Goal: Information Seeking & Learning: Learn about a topic

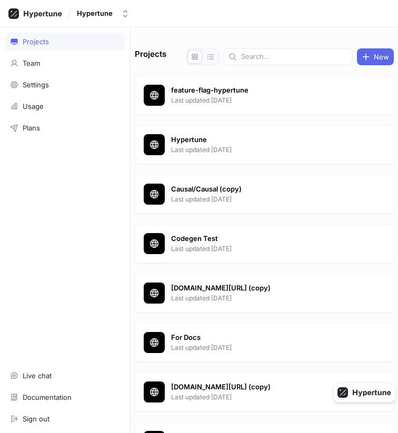
click at [201, 35] on div "Projects New feature-flag-hypertune Last updated [DATE] Hypertune Last updated …" at bounding box center [263, 229] width 267 height 405
click at [113, 21] on button "Hypertune" at bounding box center [103, 13] width 61 height 17
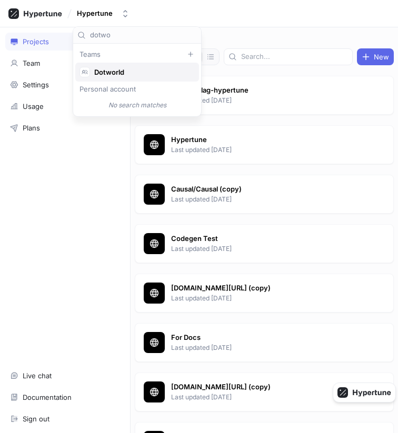
type input "dotwo"
click at [102, 69] on span "Dotworld" at bounding box center [141, 72] width 95 height 9
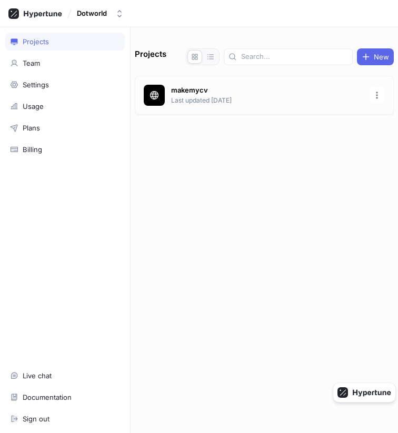
click at [202, 98] on p "Last updated [DATE]" at bounding box center [266, 100] width 191 height 9
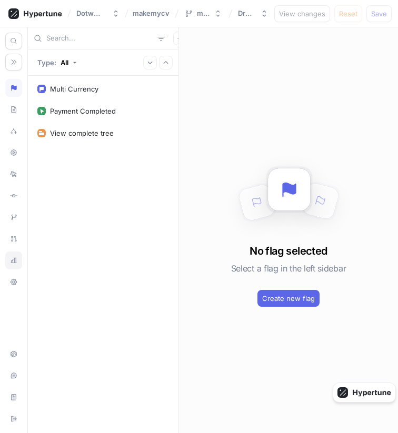
click at [10, 260] on icon at bounding box center [13, 260] width 7 height 8
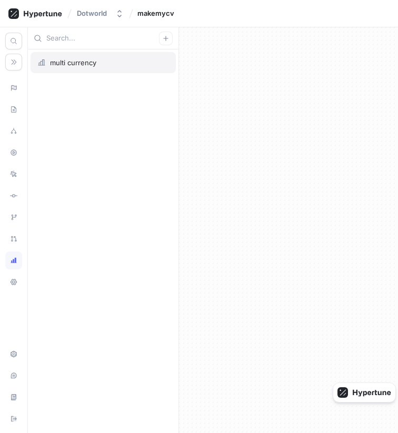
click at [114, 61] on div "multi currency" at bounding box center [102, 62] width 131 height 8
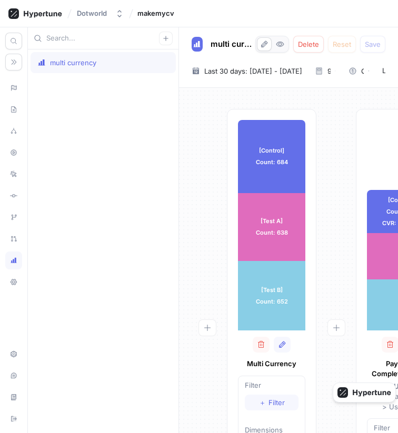
click at [192, 235] on div at bounding box center [206, 334] width 39 height 450
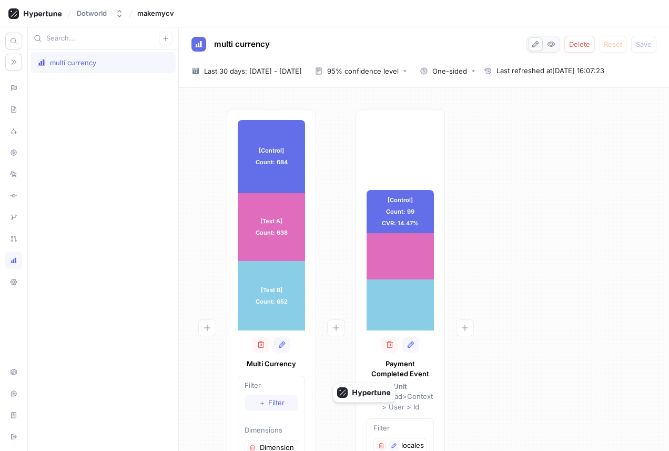
click at [397, 133] on div "[Control] Count: 99 CVR: 14.47% [Control] Count: 99 CVR: 14.47% [Test A] Count:…" at bounding box center [399, 334] width 89 height 450
click at [397, 187] on div at bounding box center [464, 334] width 39 height 450
click at [373, 66] on button "95% confidence level" at bounding box center [360, 71] width 101 height 16
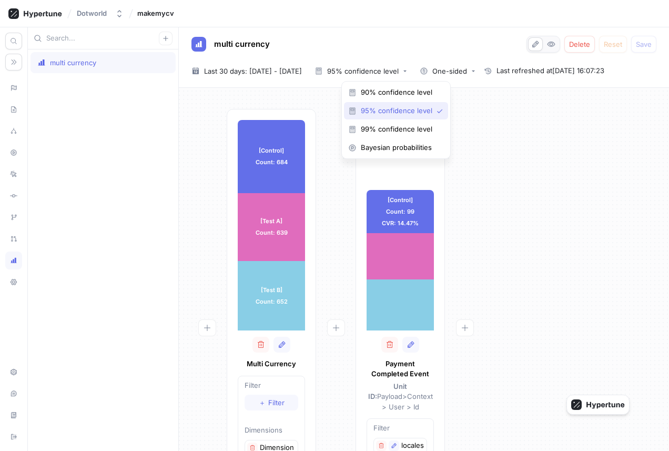
click at [374, 113] on span "95% confidence level" at bounding box center [397, 110] width 72 height 9
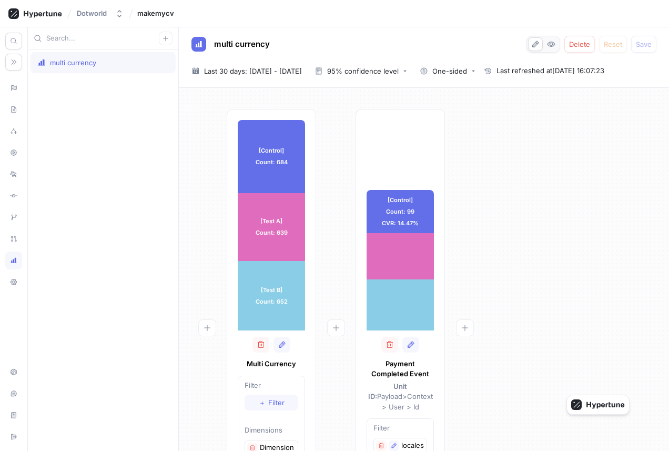
click at [378, 145] on div "[Control] Count: 99 CVR: 14.47% [Control] Count: 99 CVR: 14.47% [Test A] Count:…" at bounding box center [399, 334] width 89 height 450
drag, startPoint x: 478, startPoint y: 279, endPoint x: 504, endPoint y: 279, distance: 26.3
click at [397, 279] on div "[Test A] Count: 108 CVR: 16.9% Uplift: 16.8% Result is not significant Confiden…" at bounding box center [494, 272] width 121 height 79
drag, startPoint x: 496, startPoint y: 280, endPoint x: 506, endPoint y: 280, distance: 10.5
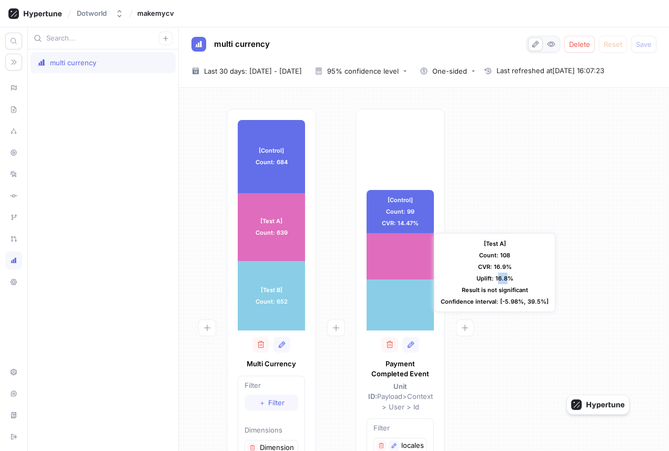
click at [397, 280] on div "[Test A] Count: 108 CVR: 16.9% Uplift: 16.8% Result is not significant Confiden…" at bounding box center [494, 272] width 121 height 79
click at [397, 283] on div "[Test A] Count: 108 CVR: 16.9% Uplift: 16.8% Result is not significant Confiden…" at bounding box center [494, 272] width 121 height 79
drag, startPoint x: 489, startPoint y: 287, endPoint x: 507, endPoint y: 287, distance: 17.9
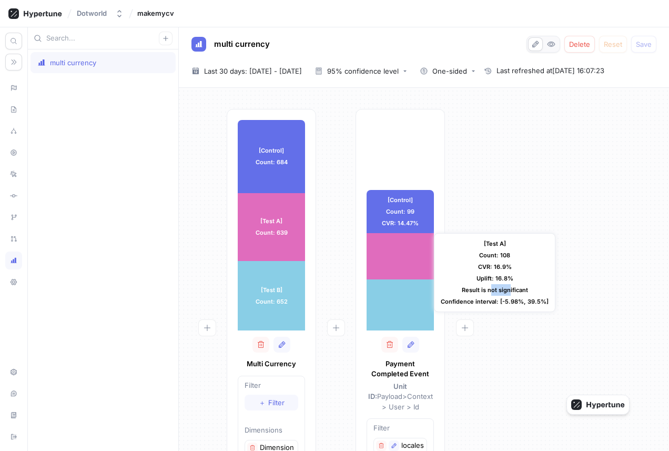
click at [397, 287] on div "[Test A] Count: 108 CVR: 16.9% Uplift: 16.8% Result is not significant Confiden…" at bounding box center [494, 272] width 121 height 79
drag, startPoint x: 465, startPoint y: 301, endPoint x: 484, endPoint y: 300, distance: 18.4
click at [397, 300] on div "[Test A] Count: 108 CVR: 16.9% Uplift: 16.8% Result is not significant Confiden…" at bounding box center [494, 272] width 121 height 79
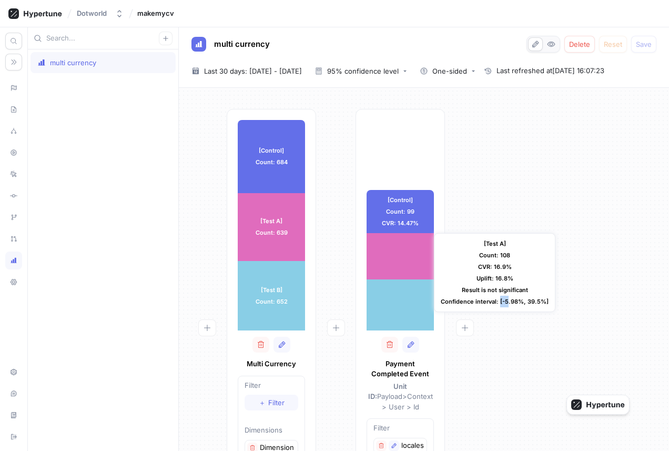
drag, startPoint x: 500, startPoint y: 301, endPoint x: 506, endPoint y: 301, distance: 6.3
click at [397, 301] on div "[Test A] Count: 108 CVR: 16.9% Uplift: 16.8% Result is not significant Confiden…" at bounding box center [494, 272] width 121 height 79
drag, startPoint x: 502, startPoint y: 301, endPoint x: 544, endPoint y: 301, distance: 42.1
click at [397, 301] on div "[Test A] Count: 108 CVR: 16.9% Uplift: 16.8% Result is not significant Confiden…" at bounding box center [494, 272] width 121 height 79
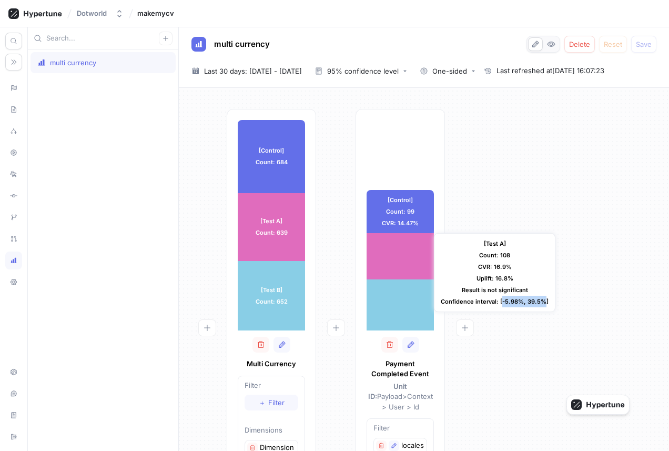
click at [397, 301] on div "[Test A] Count: 108 CVR: 16.9% Uplift: 16.8% Result is not significant Confiden…" at bounding box center [494, 272] width 121 height 79
drag, startPoint x: 498, startPoint y: 303, endPoint x: 546, endPoint y: 300, distance: 47.5
click at [397, 300] on div "[Test A] Count: 108 CVR: 16.9% Uplift: 16.8% Result is not significant Confiden…" at bounding box center [494, 272] width 121 height 79
click at [397, 302] on div "[Test A] Count: 108 CVR: 16.9% Uplift: 16.8% Result is not significant Confiden…" at bounding box center [494, 272] width 121 height 79
drag, startPoint x: 504, startPoint y: 302, endPoint x: 513, endPoint y: 302, distance: 8.4
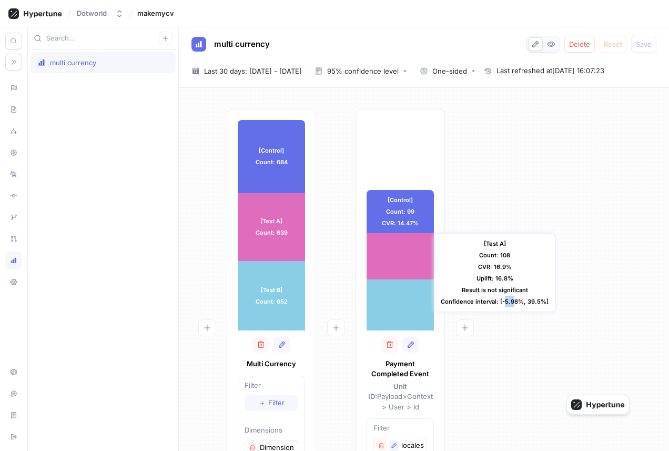
click at [397, 302] on div "[Test A] Count: 108 CVR: 16.9% Uplift: 16.8% Result is not significant Confiden…" at bounding box center [494, 272] width 121 height 79
drag, startPoint x: 527, startPoint y: 302, endPoint x: 537, endPoint y: 302, distance: 9.5
click at [397, 302] on div "[Test A] Count: 108 CVR: 16.9% Uplift: 16.8% Result is not significant Confiden…" at bounding box center [494, 272] width 121 height 79
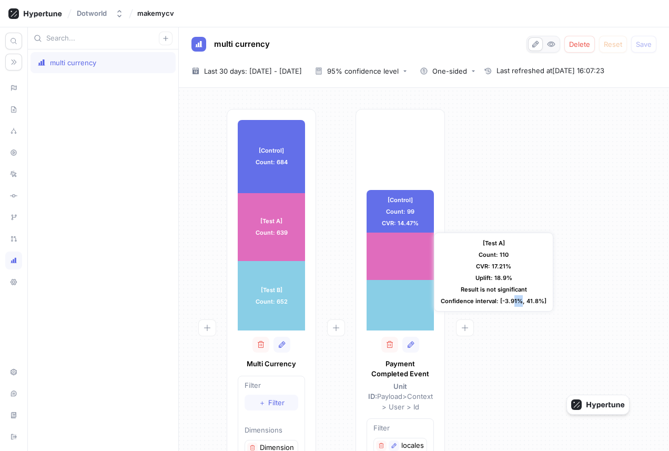
drag, startPoint x: 512, startPoint y: 301, endPoint x: 521, endPoint y: 301, distance: 8.9
click at [397, 301] on div "[Test A] Count: 110 CVR: 17.21% Uplift: 18.9% Result is not significant Confide…" at bounding box center [493, 271] width 119 height 79
drag, startPoint x: 507, startPoint y: 303, endPoint x: 517, endPoint y: 303, distance: 10.0
click at [397, 303] on div "[Test A] Count: 110 CVR: 17.21% Uplift: 18.9% Result is not significant Confide…" at bounding box center [493, 271] width 119 height 79
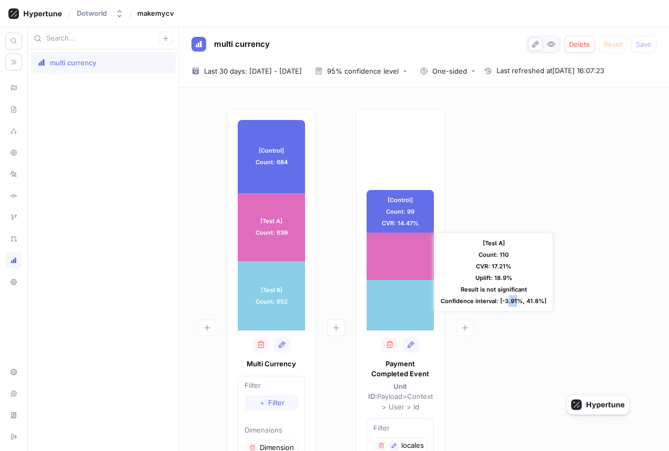
click at [397, 303] on div "[Test A] Count: 110 CVR: 17.21% Uplift: 18.9% Result is not significant Confide…" at bounding box center [493, 271] width 119 height 79
drag, startPoint x: 501, startPoint y: 302, endPoint x: 516, endPoint y: 302, distance: 14.7
click at [397, 302] on div "[Test A] Count: 110 CVR: 17.21% Uplift: 18.9% Result is not significant Confide…" at bounding box center [493, 271] width 119 height 79
drag, startPoint x: 500, startPoint y: 303, endPoint x: 512, endPoint y: 303, distance: 12.6
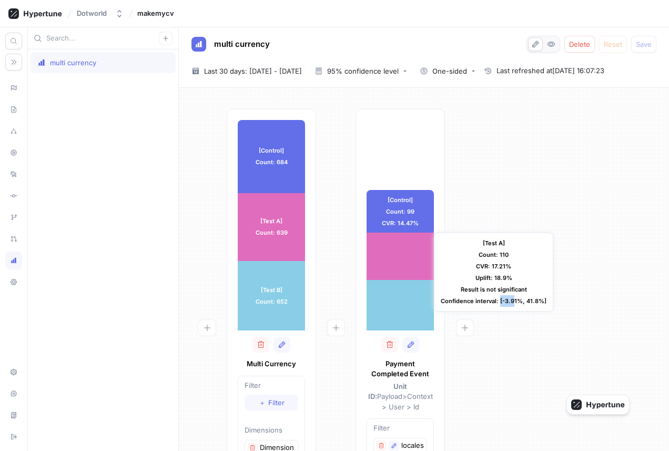
click at [397, 303] on div "[Test A] Count: 110 CVR: 17.21% Uplift: 18.9% Result is not significant Confide…" at bounding box center [493, 271] width 119 height 79
drag, startPoint x: 500, startPoint y: 301, endPoint x: 516, endPoint y: 301, distance: 15.8
click at [397, 301] on div "[Test A] Count: 110 CVR: 17.21% Uplift: 18.9% Result is not significant Confide…" at bounding box center [493, 271] width 119 height 79
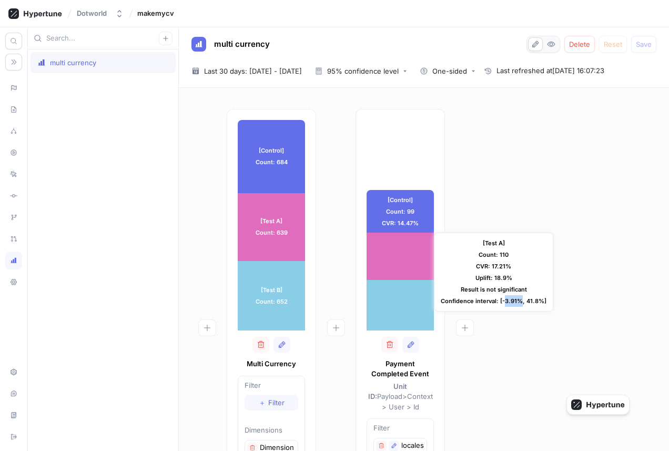
drag, startPoint x: 505, startPoint y: 302, endPoint x: 519, endPoint y: 302, distance: 14.2
click at [397, 302] on div "[Test A] Count: 110 CVR: 17.21% Uplift: 18.9% Result is not significant Confide…" at bounding box center [493, 271] width 119 height 79
drag, startPoint x: 506, startPoint y: 300, endPoint x: 519, endPoint y: 300, distance: 13.1
click at [397, 300] on div "[Test A] Count: 110 CVR: 17.21% Uplift: 18.9% Result is not significant Confide…" at bounding box center [493, 271] width 119 height 79
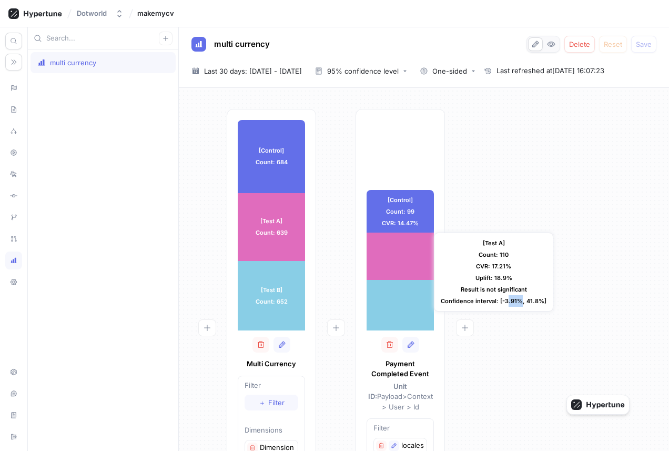
click at [397, 300] on div "[Test A] Count: 110 CVR: 17.21% Uplift: 18.9% Result is not significant Confide…" at bounding box center [493, 271] width 119 height 79
drag, startPoint x: 484, startPoint y: 286, endPoint x: 522, endPoint y: 288, distance: 37.9
click at [397, 288] on div "[Test A] Count: 110 CVR: 17.21% Uplift: 18.9% Result is not significant Confide…" at bounding box center [493, 271] width 119 height 79
click at [397, 291] on div "[Test A] Count: 110 CVR: 17.21% Uplift: 18.9% Result is not significant Confide…" at bounding box center [493, 271] width 119 height 79
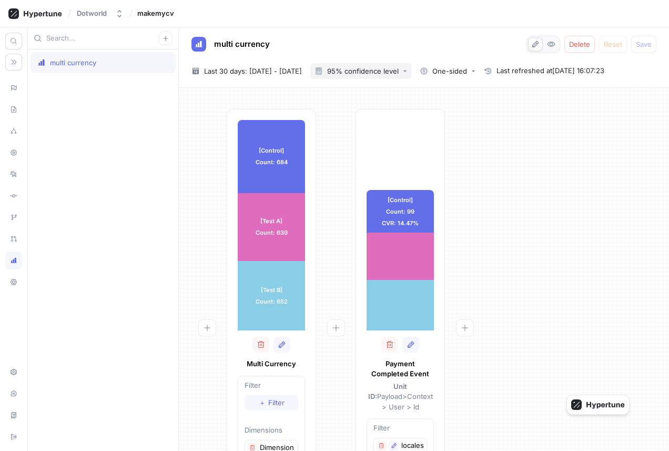
click at [397, 73] on div "95% confidence level" at bounding box center [363, 71] width 72 height 7
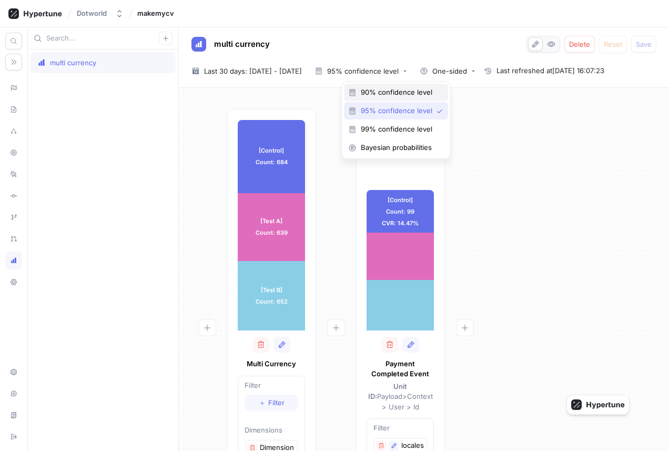
click at [392, 92] on span "90% confidence level" at bounding box center [400, 92] width 78 height 9
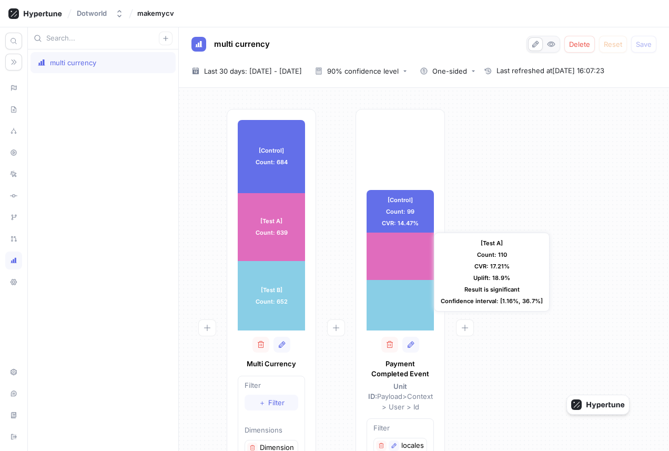
click at [397, 292] on div "[Test A] Count: 110 CVR: 17.21% Uplift: 18.9% Result is significant Confidence …" at bounding box center [492, 271] width 116 height 79
click at [397, 291] on div "[Test A] Count: 110 CVR: 17.21% Uplift: 18.9% Result is significant Confidence …" at bounding box center [492, 271] width 116 height 79
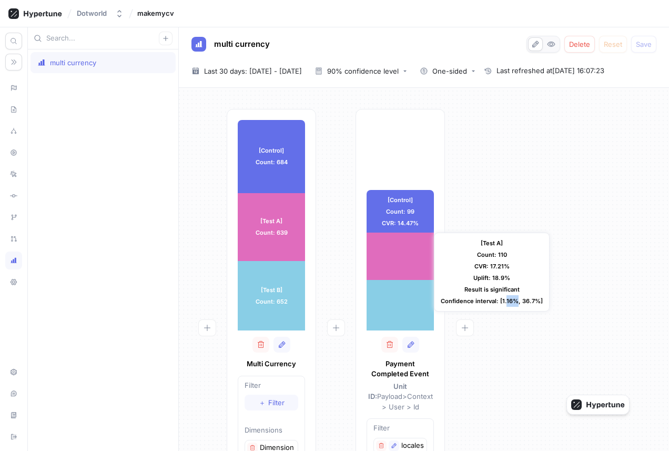
drag, startPoint x: 505, startPoint y: 302, endPoint x: 515, endPoint y: 301, distance: 10.0
click at [397, 301] on div "[Test A] Count: 110 CVR: 17.21% Uplift: 18.9% Result is significant Confidence …" at bounding box center [492, 271] width 116 height 79
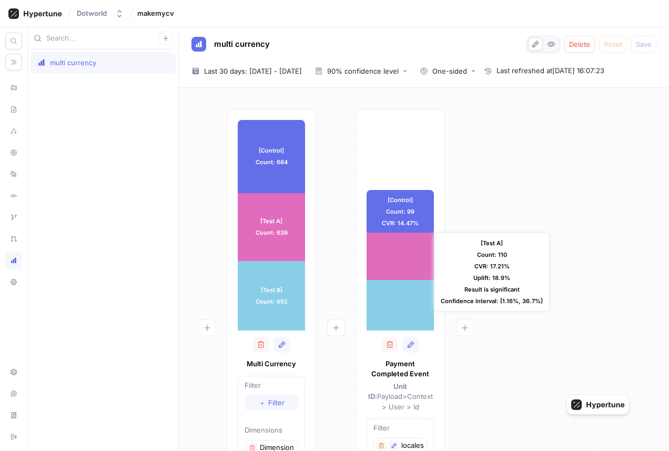
click at [397, 293] on div "[Test A] Count: 110 CVR: 17.21% Uplift: 18.9% Result is significant Confidence …" at bounding box center [492, 271] width 116 height 79
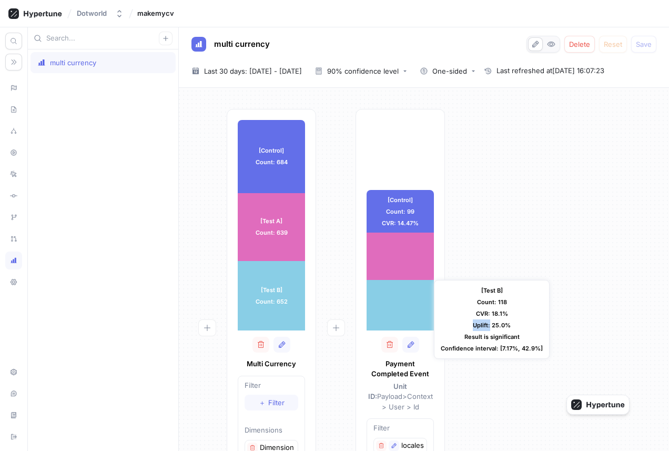
drag, startPoint x: 472, startPoint y: 323, endPoint x: 490, endPoint y: 323, distance: 17.4
click at [397, 323] on div "[Test B] Count: 118 CVR: 18.1% Uplift: 25.0% Result is significant Confidence i…" at bounding box center [492, 319] width 116 height 79
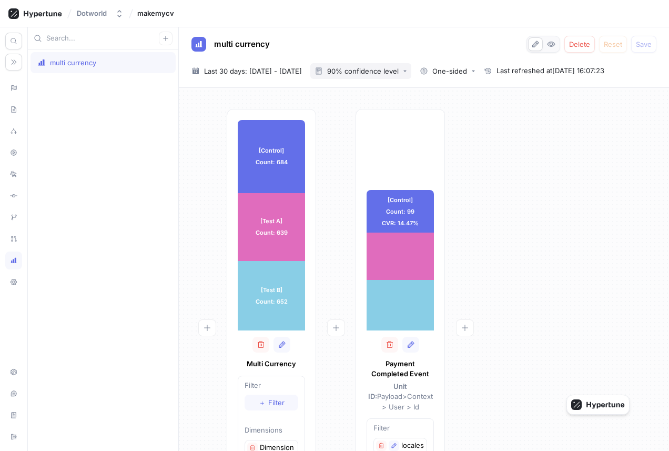
click at [397, 71] on div "90% confidence level" at bounding box center [363, 71] width 72 height 7
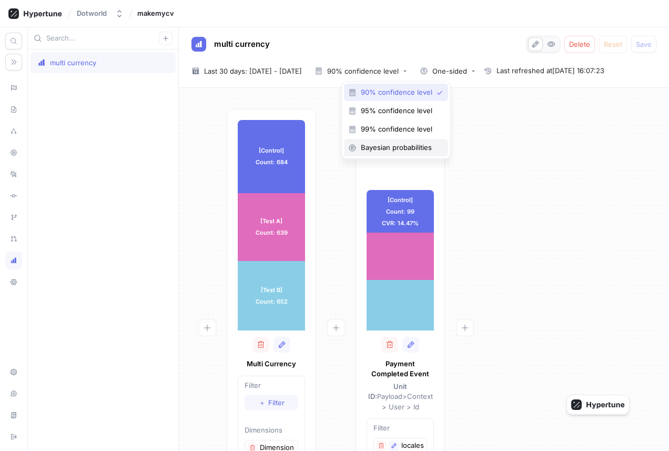
click at [392, 149] on span "Bayesian probabilities" at bounding box center [400, 147] width 78 height 9
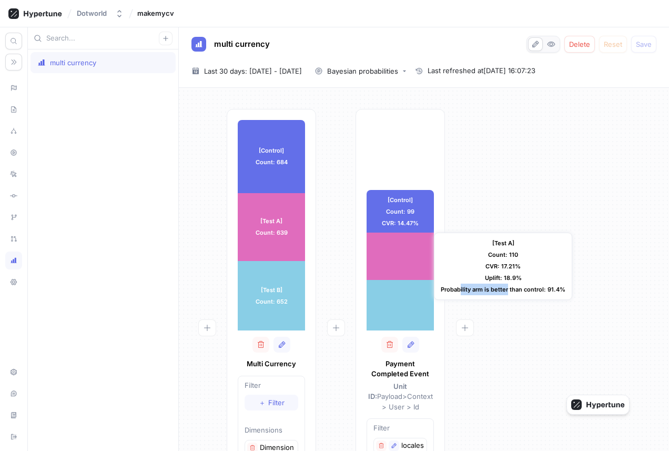
drag, startPoint x: 461, startPoint y: 286, endPoint x: 506, endPoint y: 286, distance: 45.7
click at [397, 286] on div "[Test A] Count: 110 CVR: 17.21% Uplift: 18.9% Probability arm is better than co…" at bounding box center [503, 265] width 138 height 67
drag, startPoint x: 546, startPoint y: 291, endPoint x: 559, endPoint y: 290, distance: 13.2
click at [397, 290] on div "[Test A] Count: 110 CVR: 17.21% Uplift: 18.9% Probability arm is better than co…" at bounding box center [503, 265] width 138 height 67
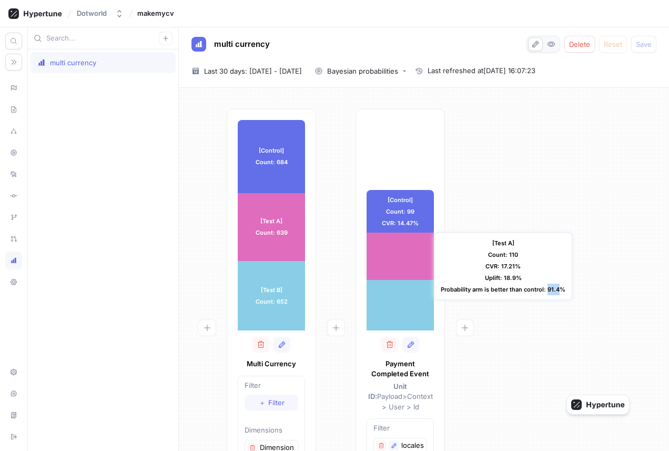
click at [397, 290] on div "[Test A] Count: 110 CVR: 17.21% Uplift: 18.9% Probability arm is better than co…" at bounding box center [503, 265] width 138 height 67
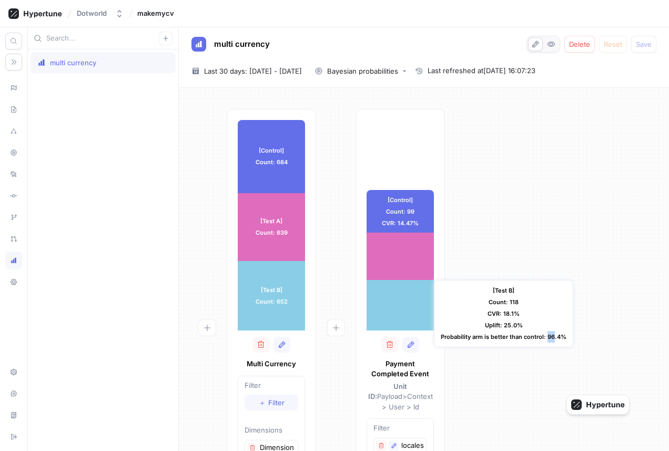
drag, startPoint x: 547, startPoint y: 337, endPoint x: 553, endPoint y: 337, distance: 5.8
click at [397, 337] on div "[Test B] Count: 118 CVR: 18.1% Uplift: 25.0% Probability arm is better than con…" at bounding box center [503, 313] width 139 height 67
click at [397, 68] on div "Bayesian probabilities" at bounding box center [362, 71] width 71 height 7
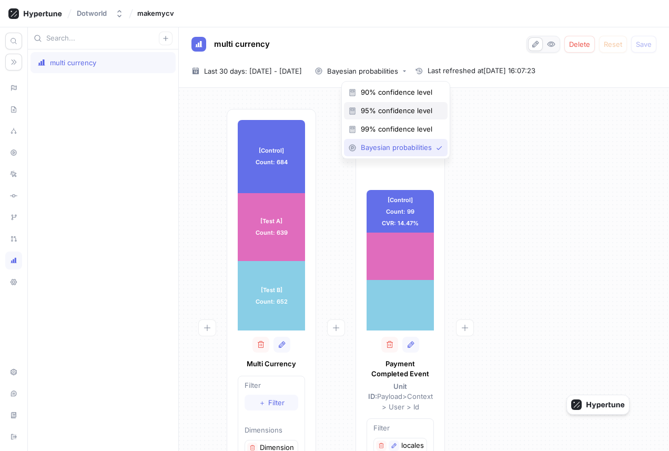
click at [397, 106] on span "95% confidence level" at bounding box center [399, 110] width 77 height 9
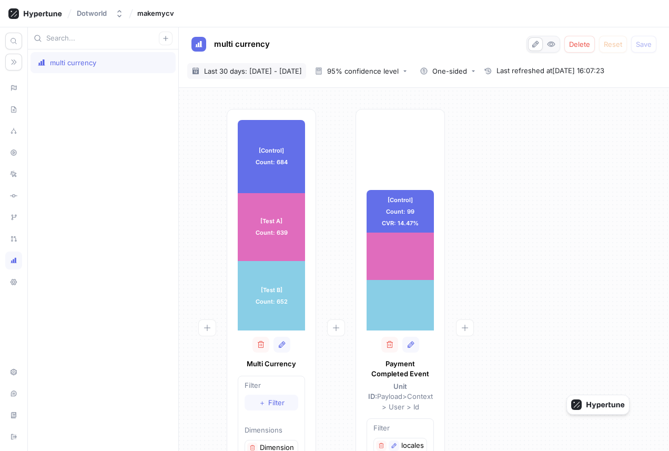
click at [280, 70] on span "Last 30 days: 10 Sep 2025 - 9 Oct 2025" at bounding box center [253, 71] width 98 height 11
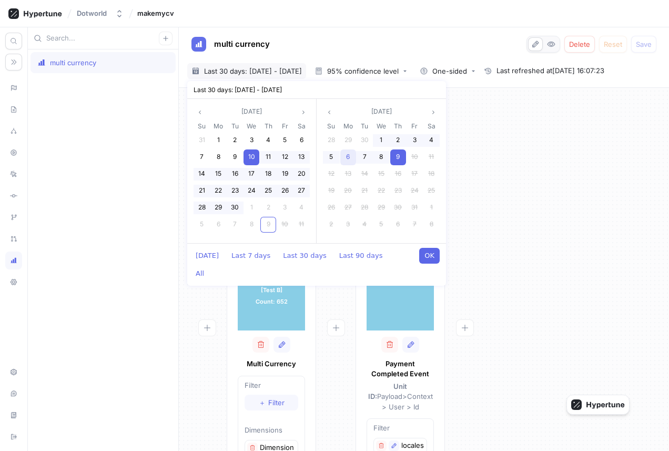
click at [354, 156] on div "6" at bounding box center [348, 157] width 16 height 16
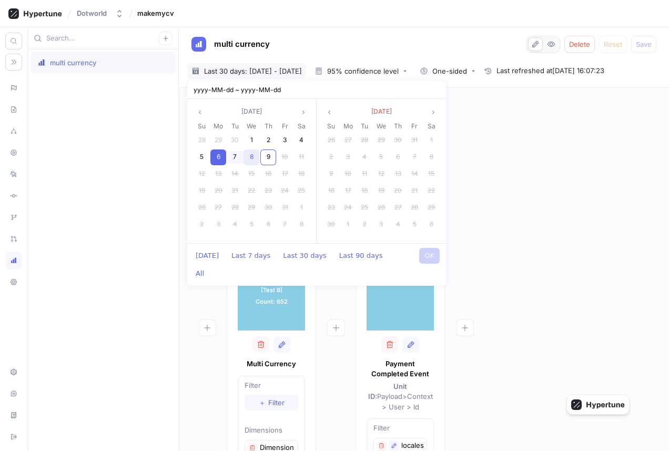
click at [250, 154] on span "8" at bounding box center [252, 156] width 4 height 8
click at [397, 254] on button "OK" at bounding box center [429, 256] width 21 height 16
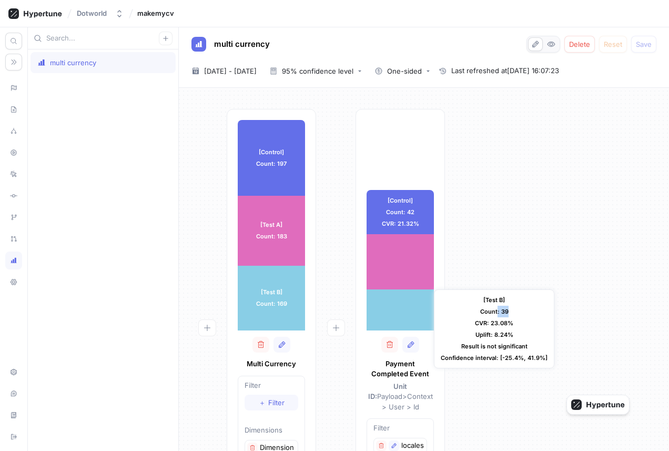
drag, startPoint x: 496, startPoint y: 312, endPoint x: 506, endPoint y: 312, distance: 9.5
click at [397, 312] on div "[Test B] Count: 39 CVR: 23.08% Uplift: 8.24% Result is not significant Confiden…" at bounding box center [494, 328] width 120 height 79
click at [257, 67] on span "6 Oct 2025 - 8 Oct 2025" at bounding box center [230, 71] width 53 height 11
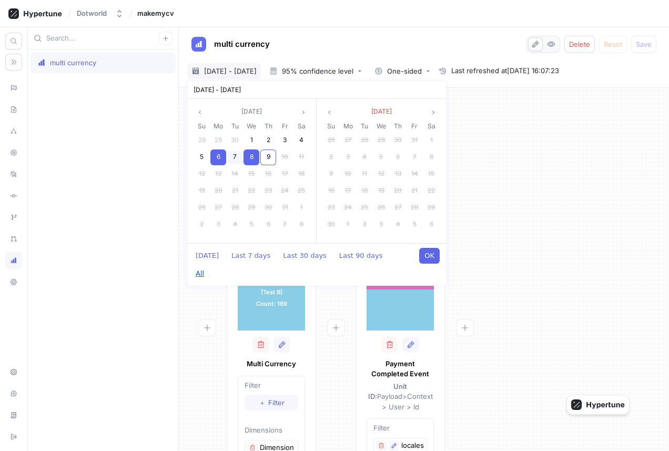
click at [209, 266] on button "All" at bounding box center [199, 274] width 19 height 16
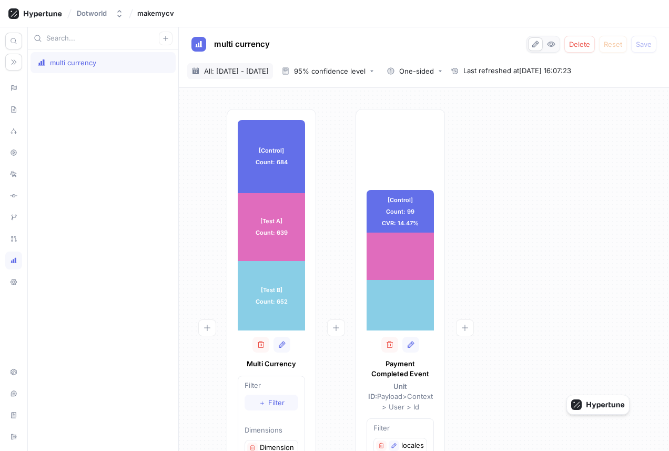
click at [267, 66] on span "All: 1 Jan 2022 - 9 Oct 2025" at bounding box center [236, 71] width 65 height 11
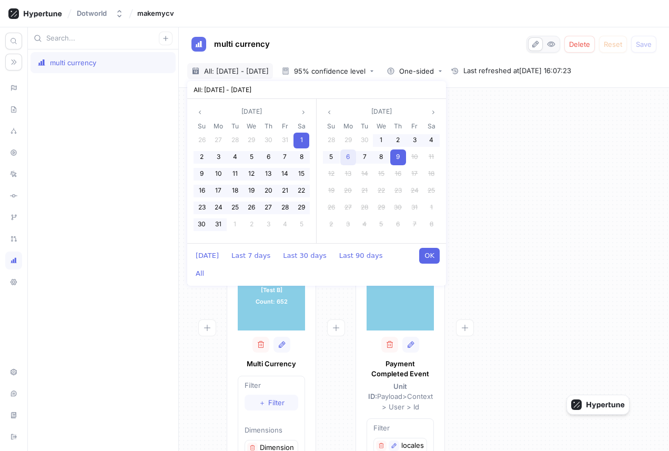
click at [347, 155] on span "6" at bounding box center [348, 156] width 4 height 8
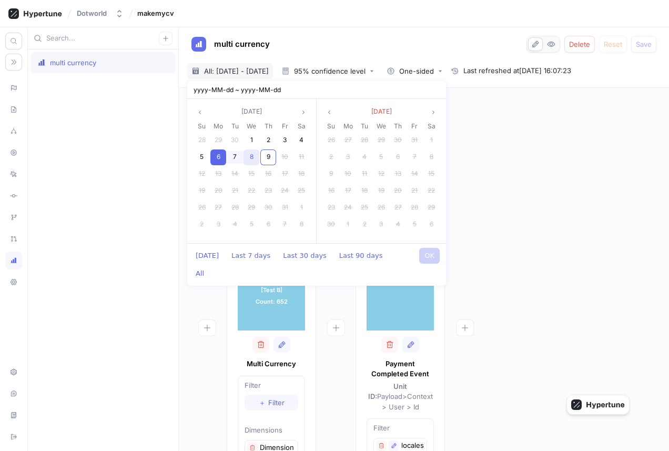
click at [253, 155] on div "8" at bounding box center [251, 157] width 16 height 16
click at [397, 258] on button "OK" at bounding box center [429, 256] width 21 height 16
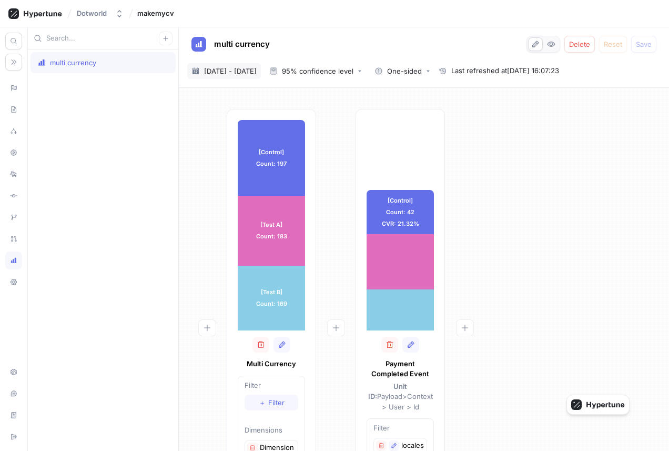
click at [257, 75] on span "6 Oct 2025 - 8 Oct 2025" at bounding box center [230, 71] width 53 height 11
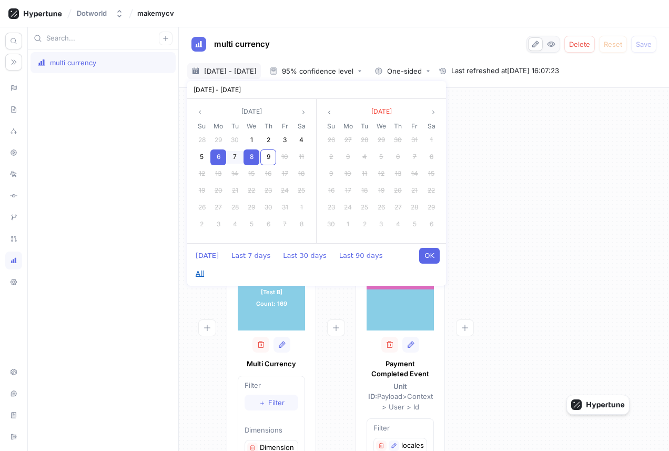
click at [209, 266] on button "All" at bounding box center [199, 274] width 19 height 16
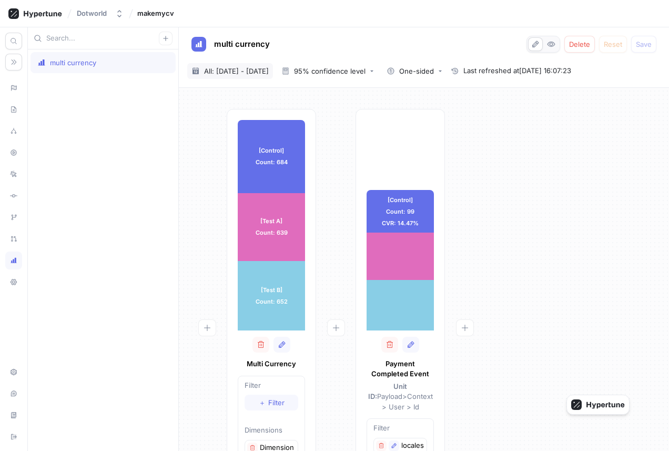
click at [269, 76] on span "All: 1 Jan 2022 - 9 Oct 2025" at bounding box center [236, 71] width 65 height 11
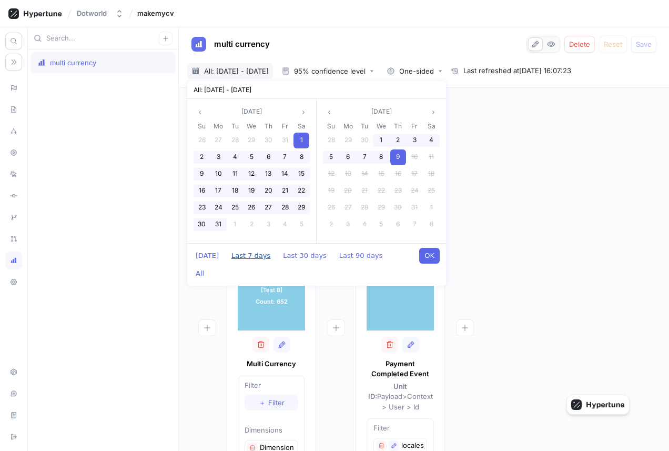
click at [259, 253] on button "Last 7 days" at bounding box center [250, 256] width 49 height 16
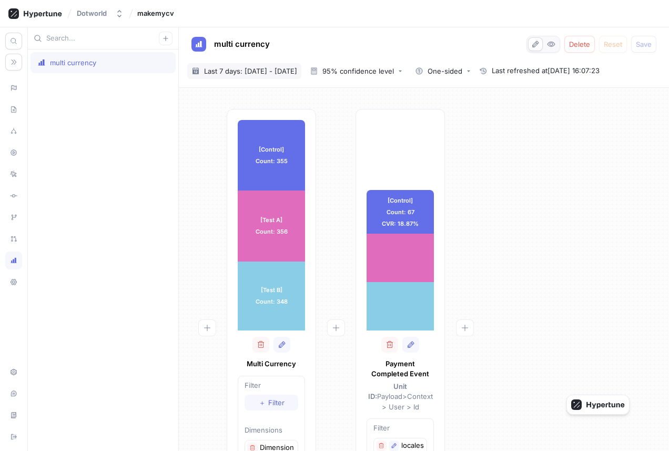
click at [249, 70] on span "Last 7 days: 3 Oct 2025 - 9 Oct 2025" at bounding box center [250, 71] width 93 height 11
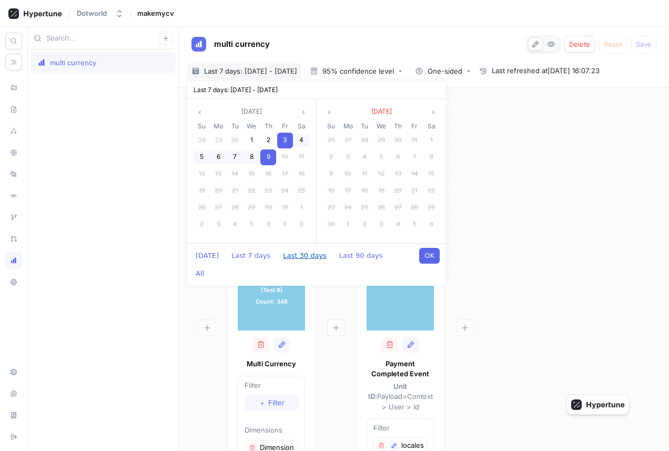
click at [296, 252] on button "Last 30 days" at bounding box center [305, 256] width 54 height 16
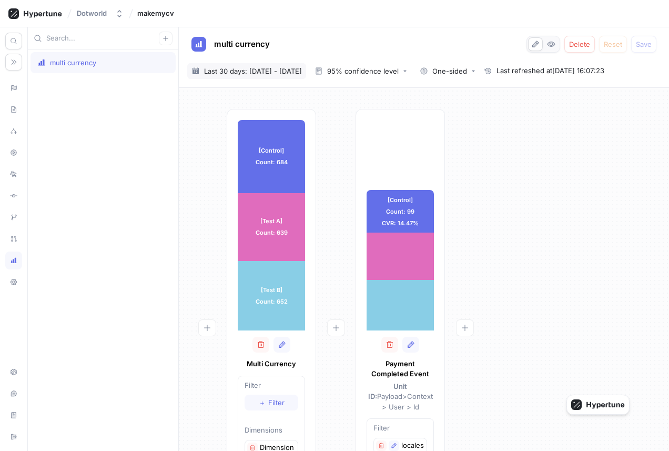
click at [234, 72] on span "Last 30 days: 10 Sep 2025 - 9 Oct 2025" at bounding box center [253, 71] width 98 height 11
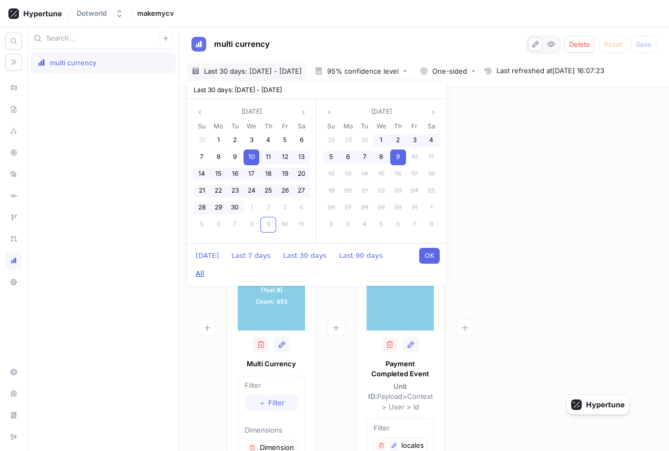
click at [209, 266] on button "All" at bounding box center [199, 274] width 19 height 16
type input "2022-01-01 ~ 2025-10-09"
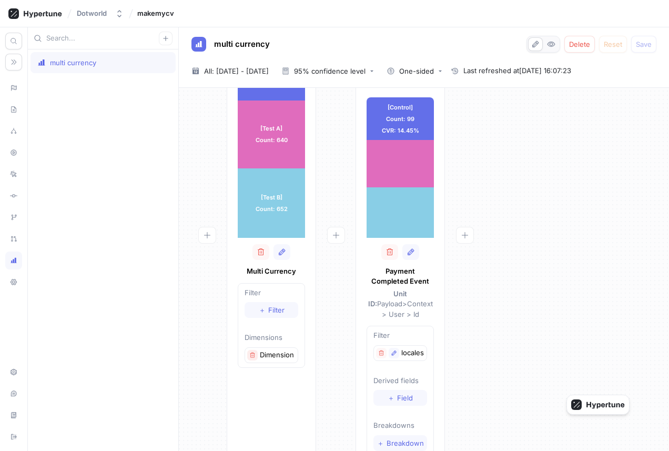
click at [253, 355] on icon "button" at bounding box center [252, 355] width 6 height 6
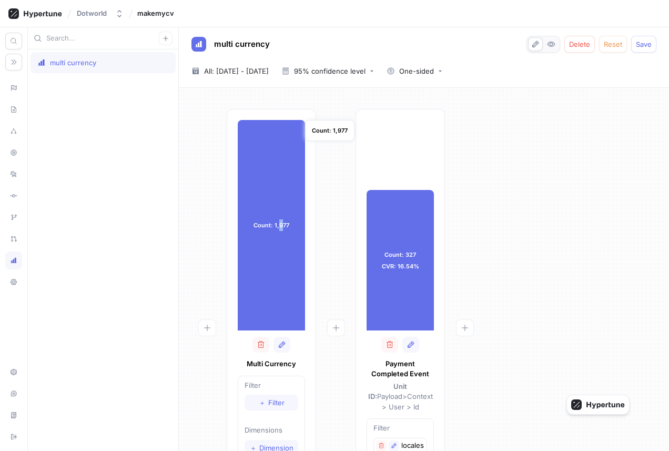
click at [282, 226] on div "Count: 1,977" at bounding box center [271, 225] width 67 height 210
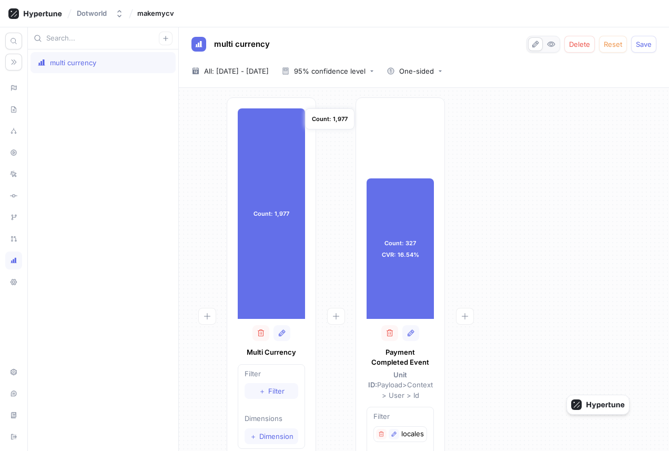
scroll to position [6, 0]
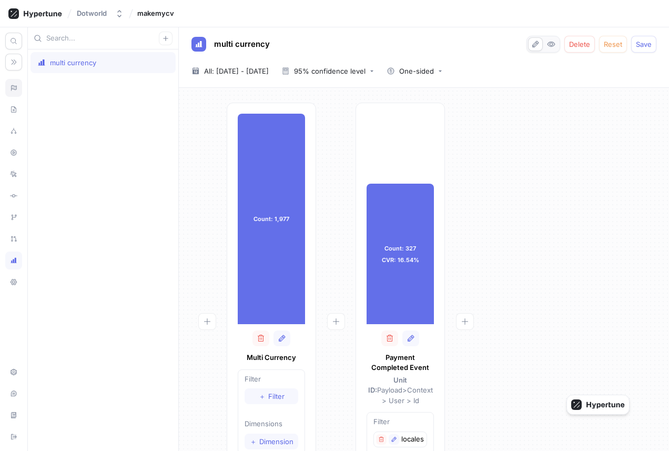
click at [13, 85] on icon at bounding box center [13, 88] width 7 height 8
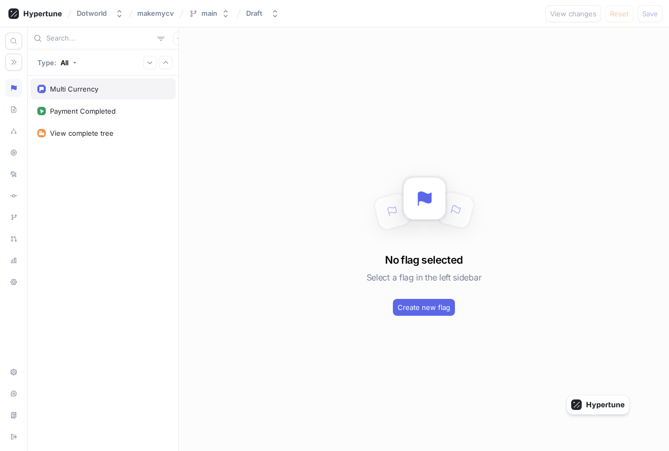
click at [67, 85] on div "Multi Currency" at bounding box center [74, 89] width 48 height 8
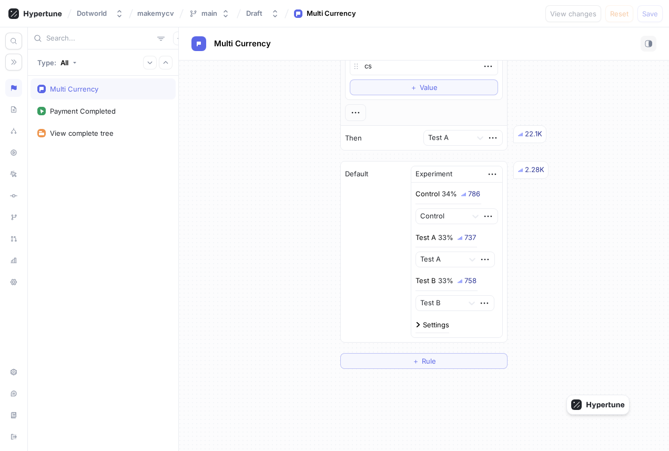
scroll to position [190, 0]
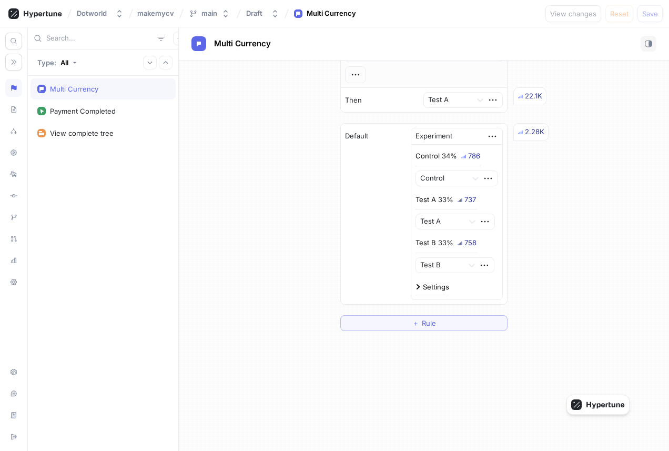
click at [397, 278] on div at bounding box center [456, 277] width 83 height 8
click at [397, 281] on div "Settings" at bounding box center [456, 288] width 83 height 14
click at [397, 285] on div "Settings" at bounding box center [436, 286] width 26 height 7
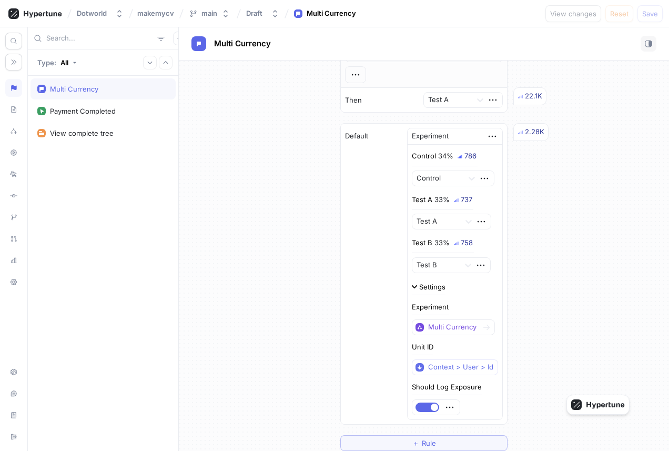
click at [397, 285] on div "Settings" at bounding box center [432, 286] width 26 height 7
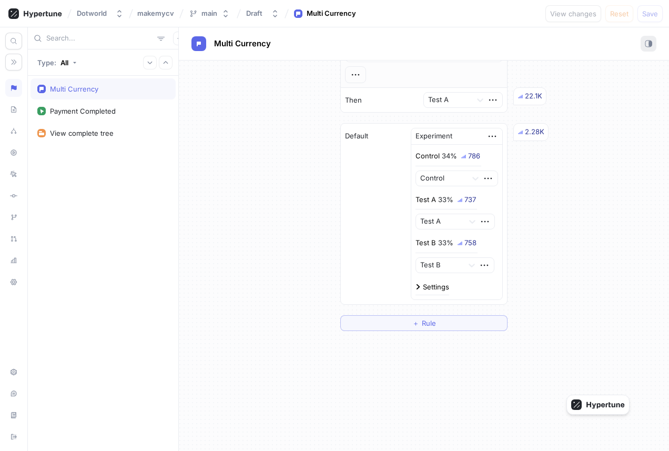
click at [397, 42] on button "button" at bounding box center [648, 44] width 16 height 16
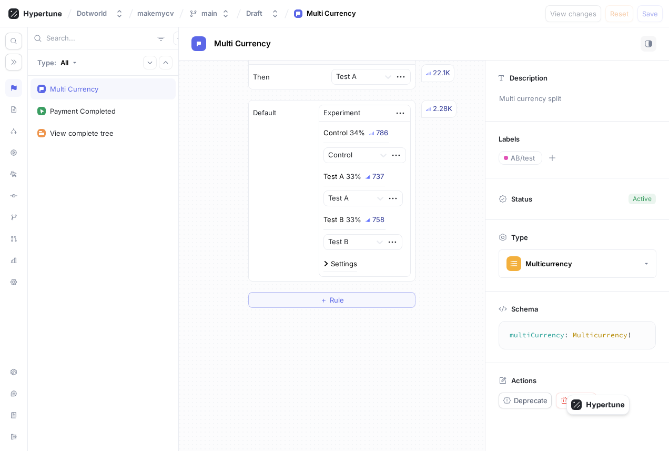
scroll to position [0, 0]
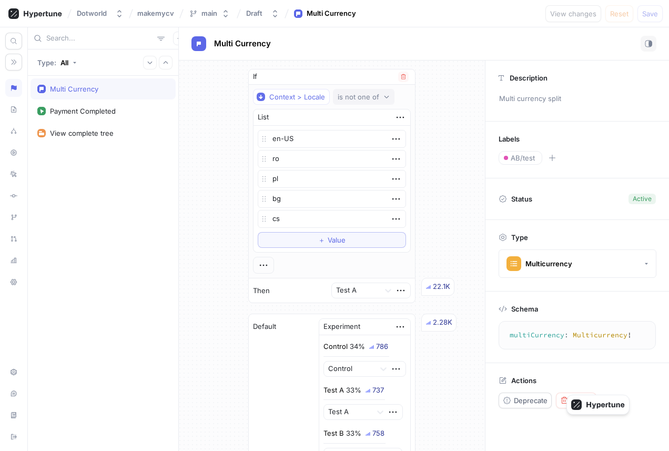
click at [368, 95] on div "is not one of" at bounding box center [359, 97] width 42 height 9
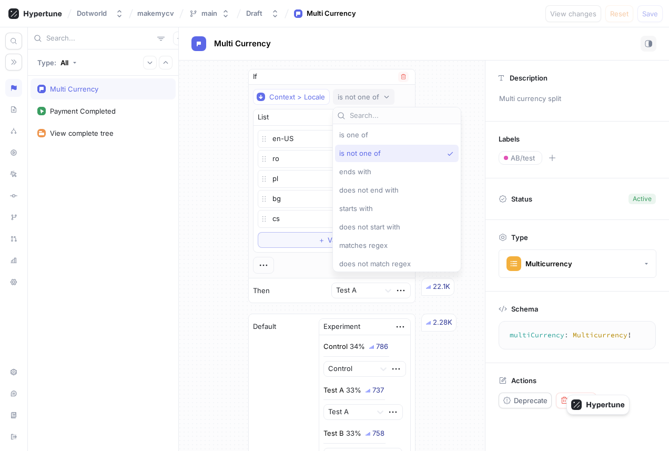
click at [368, 95] on div "is not one of" at bounding box center [359, 97] width 42 height 9
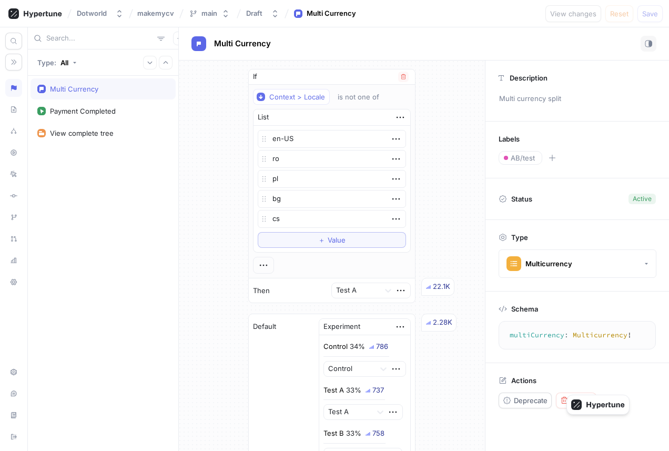
click at [397, 103] on div "Context > Locale is not one of" at bounding box center [332, 97] width 158 height 16
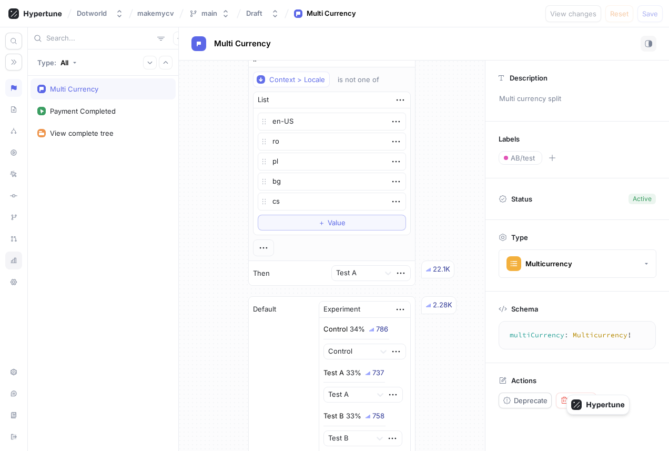
click at [10, 263] on icon at bounding box center [13, 260] width 7 height 8
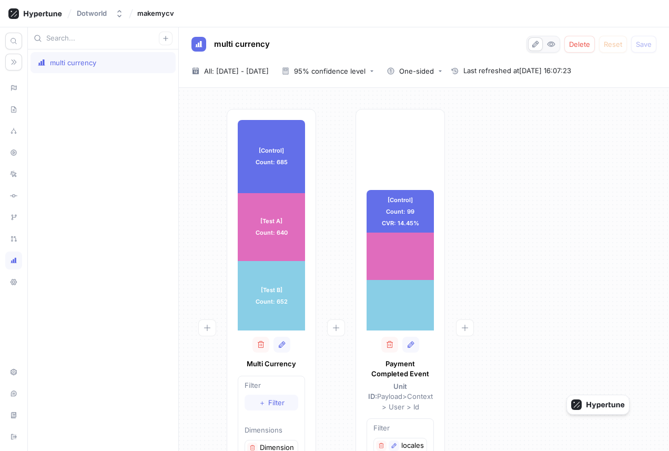
click at [200, 250] on div at bounding box center [206, 334] width 39 height 450
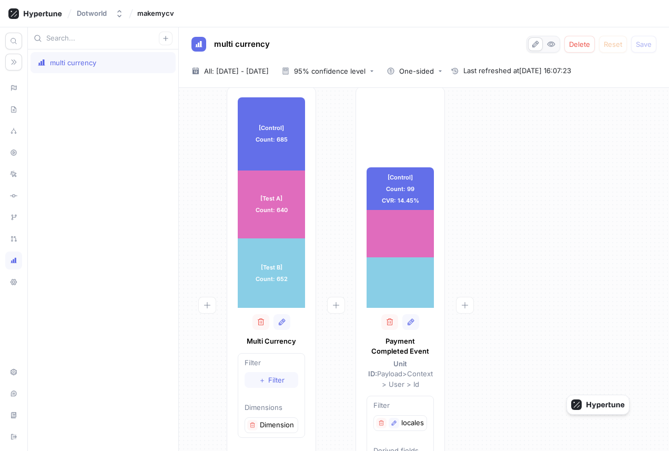
scroll to position [24, 0]
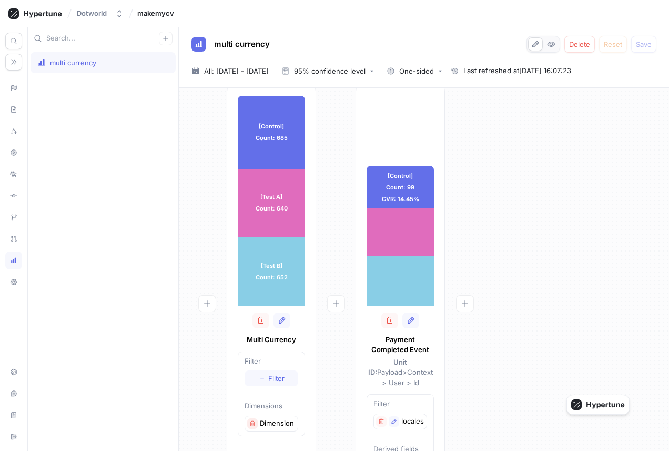
click at [250, 422] on icon "button" at bounding box center [252, 423] width 6 height 6
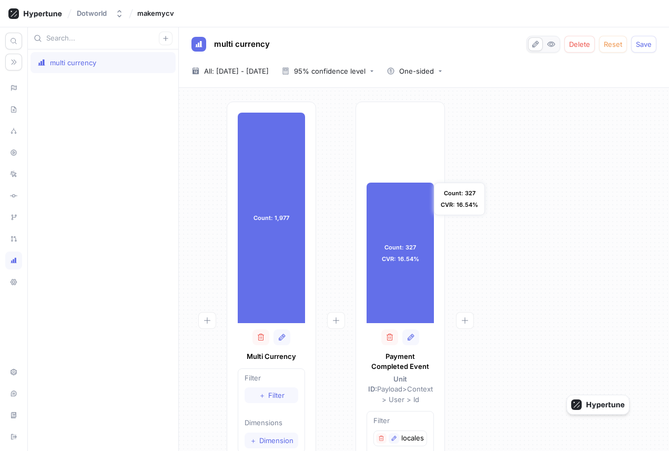
scroll to position [0, 0]
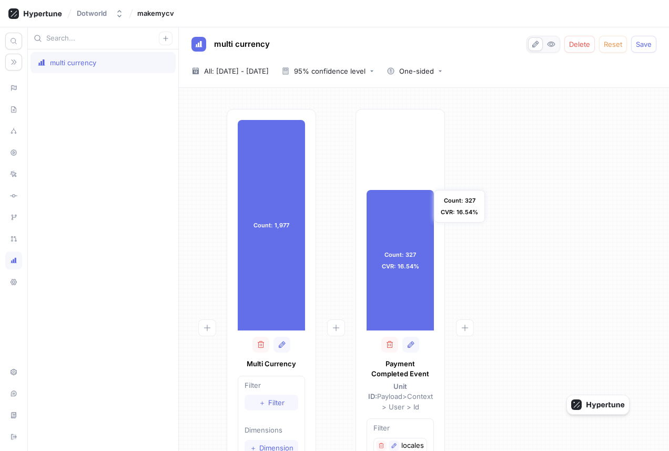
click at [397, 255] on div "Count: 327 CVR: 16.54%" at bounding box center [399, 260] width 67 height 140
click at [397, 256] on div "Count: 327 CVR: 16.54%" at bounding box center [399, 260] width 67 height 140
click at [397, 254] on div "Count: 327 CVR: 16.54%" at bounding box center [399, 260] width 67 height 140
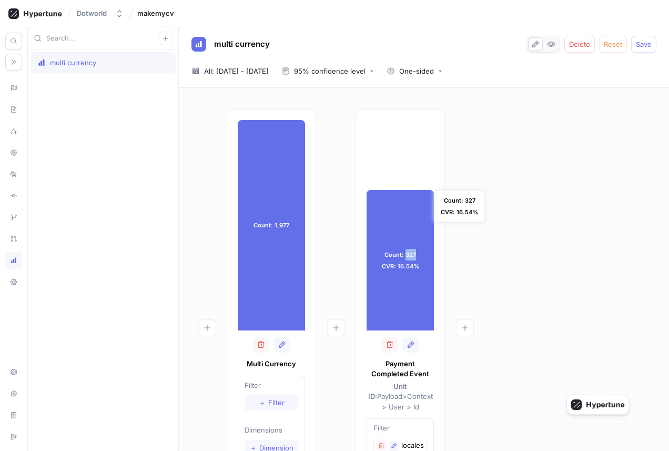
click at [397, 253] on div "Count: 327 CVR: 16.54%" at bounding box center [399, 260] width 67 height 140
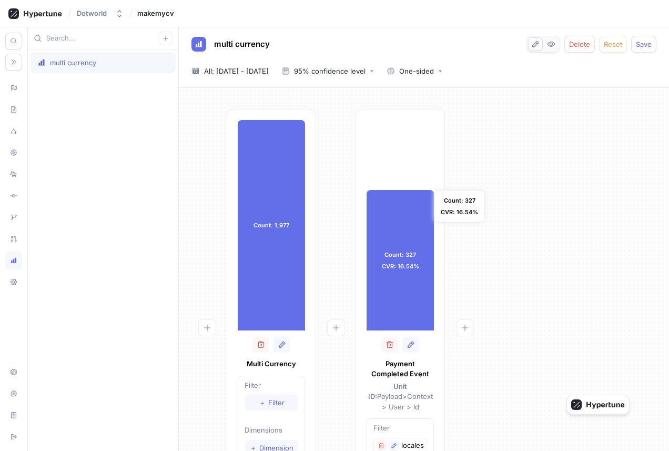
click at [397, 253] on div "Count: 327 CVR: 16.54%" at bounding box center [399, 260] width 67 height 140
click at [262, 340] on icon "button" at bounding box center [261, 344] width 8 height 8
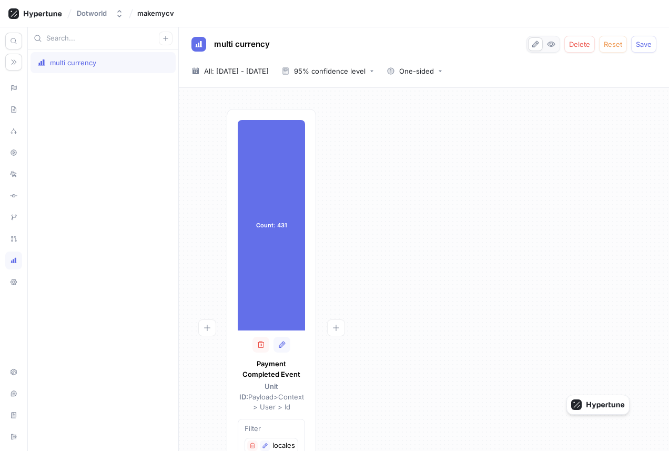
click at [262, 340] on icon "button" at bounding box center [261, 344] width 8 height 8
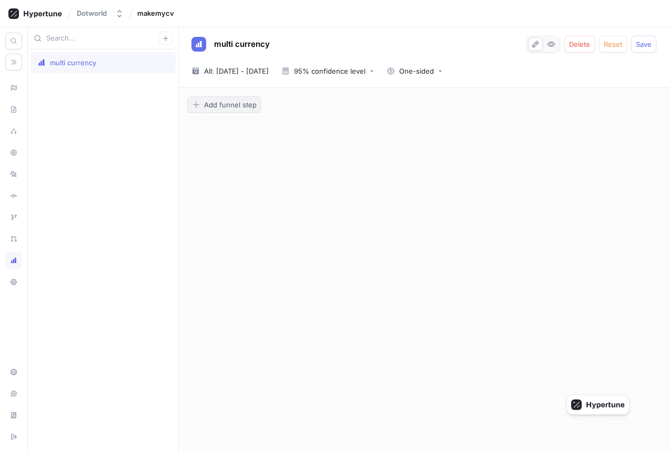
click at [225, 104] on span "Add funnel step" at bounding box center [230, 104] width 53 height 6
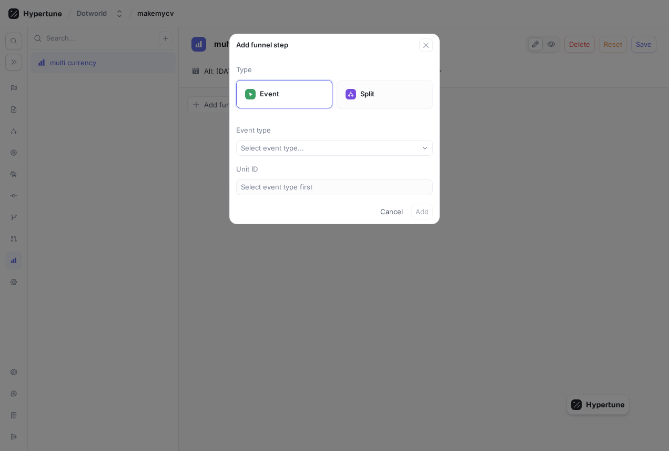
click at [348, 98] on div at bounding box center [350, 94] width 11 height 11
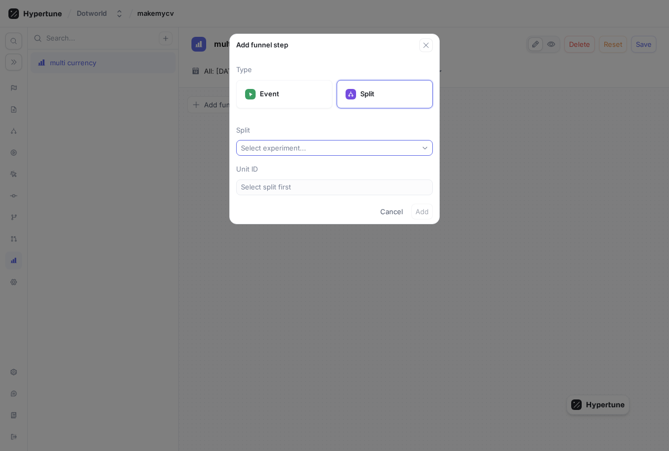
click at [306, 144] on div "Select experiment..." at bounding box center [275, 148] width 69 height 9
click at [295, 180] on div "Multi Currency" at bounding box center [334, 185] width 191 height 17
click at [397, 213] on span "Add" at bounding box center [421, 211] width 13 height 6
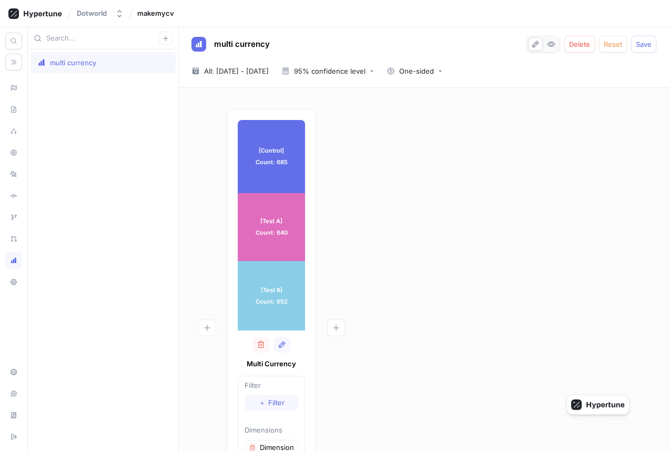
scroll to position [28, 0]
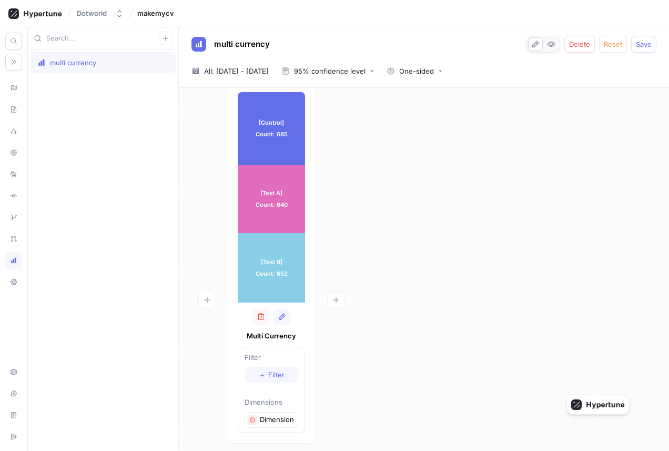
click at [251, 417] on icon "button" at bounding box center [252, 419] width 6 height 6
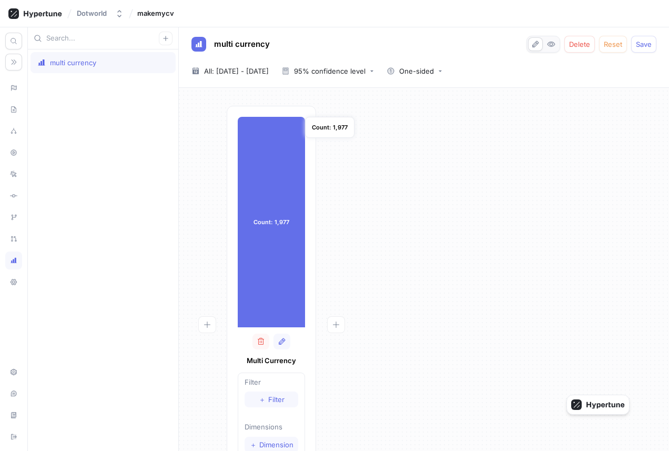
scroll to position [0, 0]
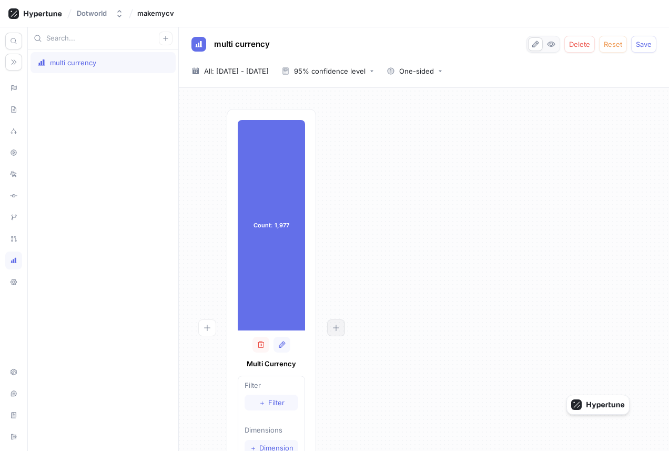
click at [334, 330] on icon "button" at bounding box center [336, 327] width 8 height 8
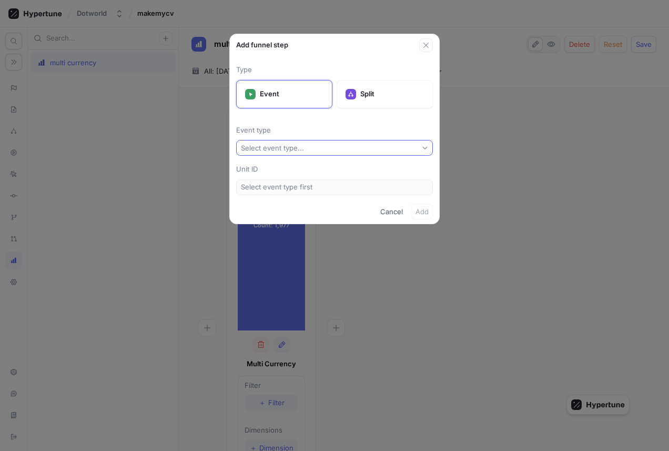
click at [329, 148] on button "Select event type..." at bounding box center [334, 148] width 197 height 16
click at [310, 181] on span "Payment Completed Event" at bounding box center [338, 185] width 165 height 9
click at [397, 213] on span "Add" at bounding box center [421, 211] width 13 height 6
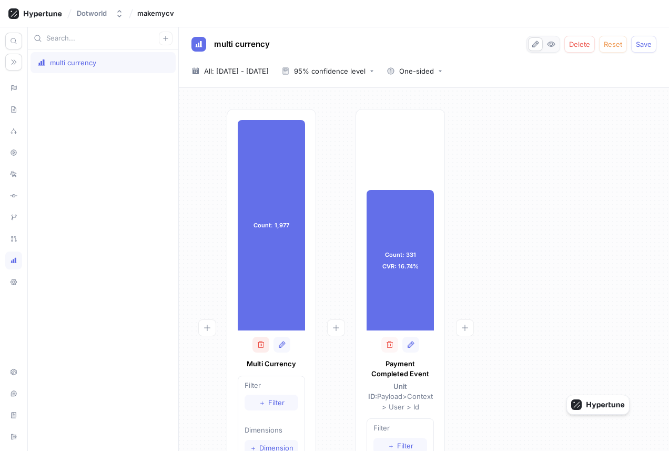
click at [261, 340] on icon "button" at bounding box center [261, 344] width 8 height 8
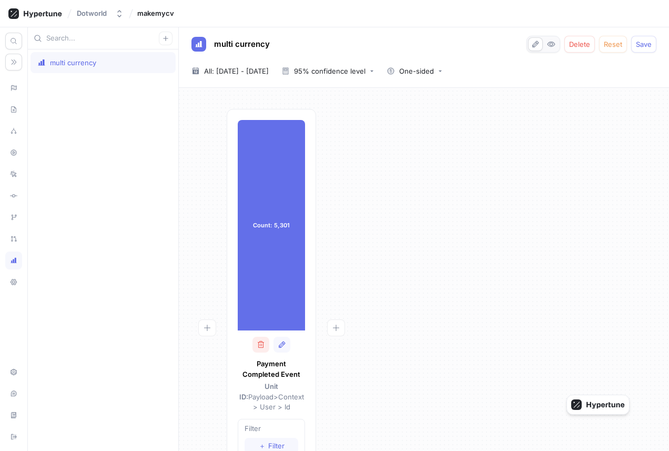
click at [256, 340] on button "button" at bounding box center [260, 345] width 17 height 16
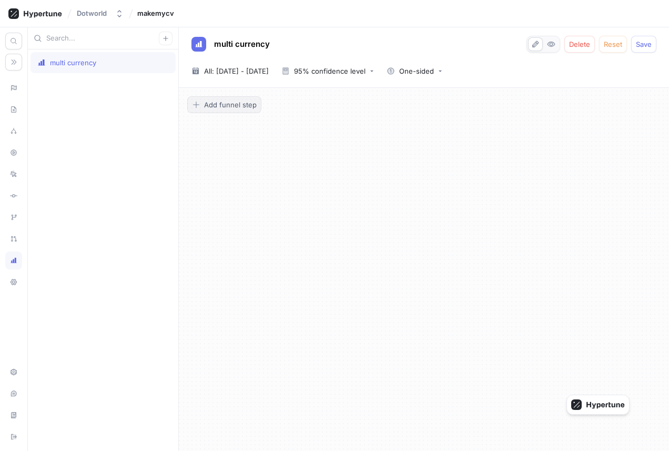
click at [237, 101] on span "Add funnel step" at bounding box center [230, 104] width 53 height 6
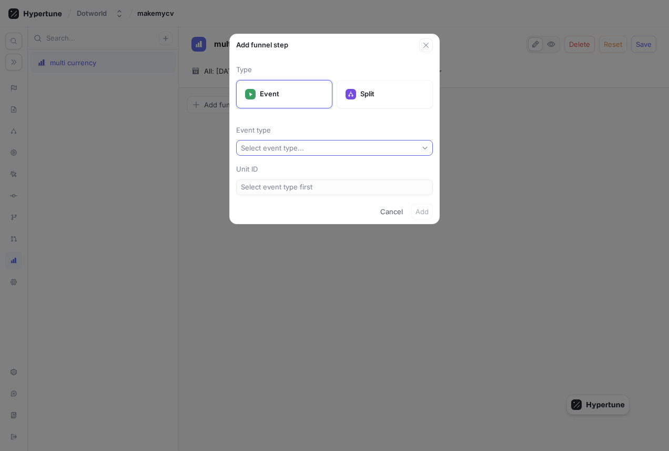
click at [296, 142] on button "Select event type..." at bounding box center [334, 148] width 197 height 16
click at [292, 178] on div "Payment Completed Event" at bounding box center [334, 185] width 191 height 17
click at [397, 213] on span "Add" at bounding box center [421, 211] width 13 height 6
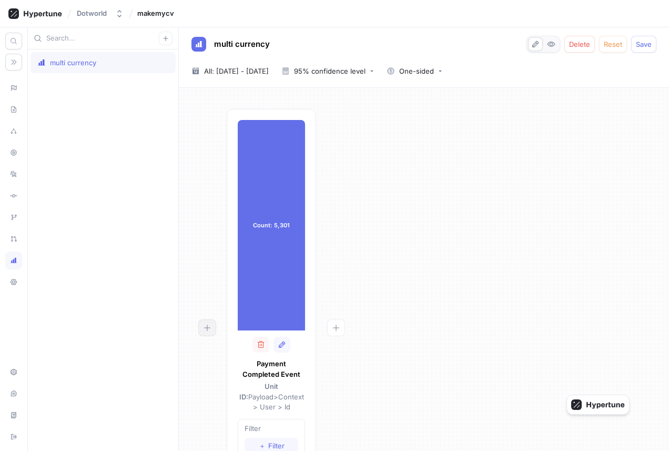
click at [209, 322] on button "button" at bounding box center [207, 327] width 18 height 17
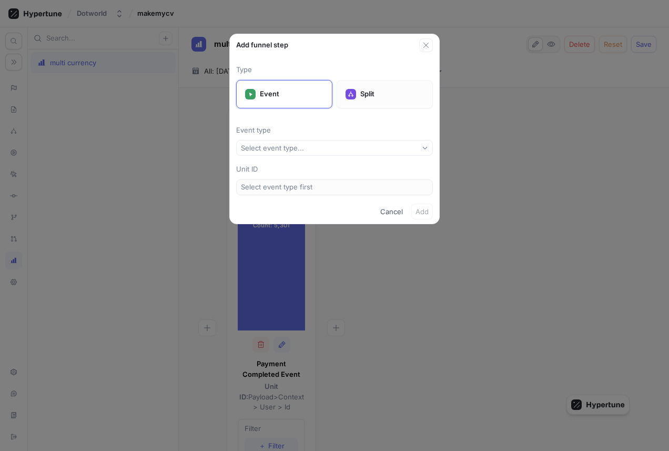
click at [374, 86] on div "Split" at bounding box center [385, 94] width 96 height 28
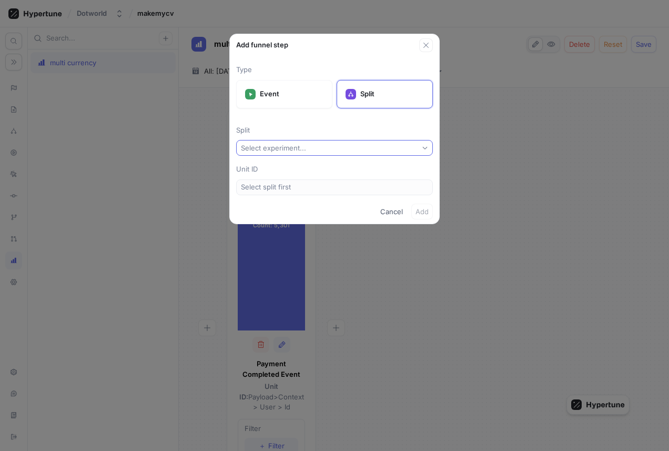
click at [309, 142] on button "Select experiment..." at bounding box center [334, 148] width 197 height 16
click at [295, 179] on div "Multi Currency" at bounding box center [334, 185] width 191 height 17
click at [397, 210] on span "Add" at bounding box center [421, 211] width 13 height 6
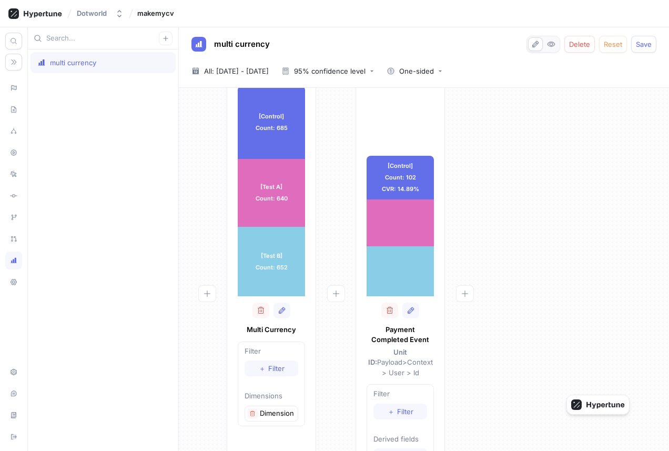
scroll to position [35, 0]
click at [252, 410] on icon "button" at bounding box center [252, 413] width 6 height 6
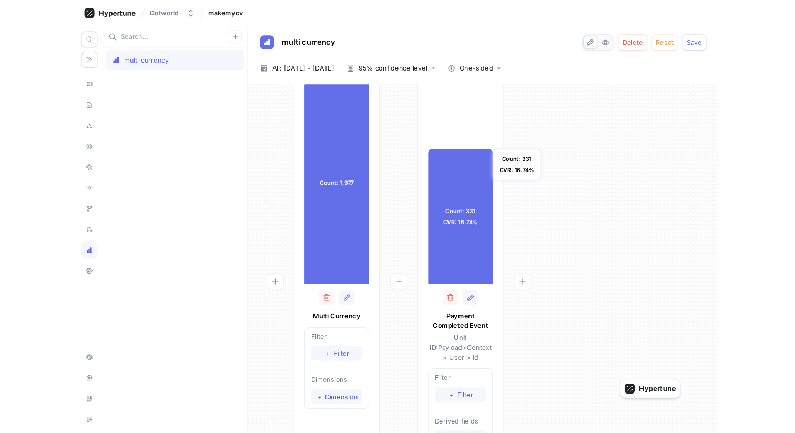
scroll to position [0, 0]
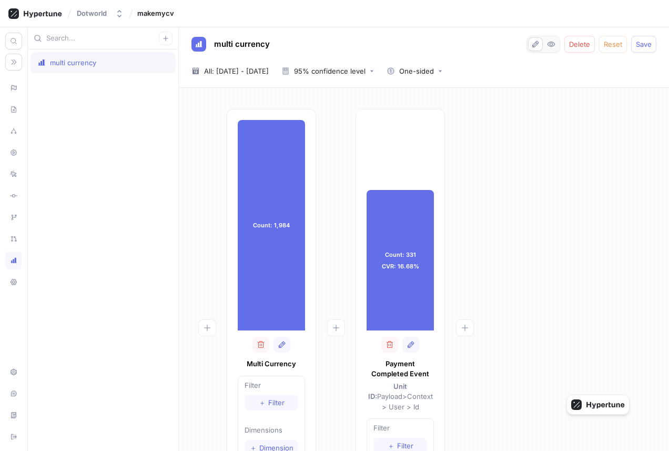
type textarea "x"
